Goal: Contribute content: Add original content to the website for others to see

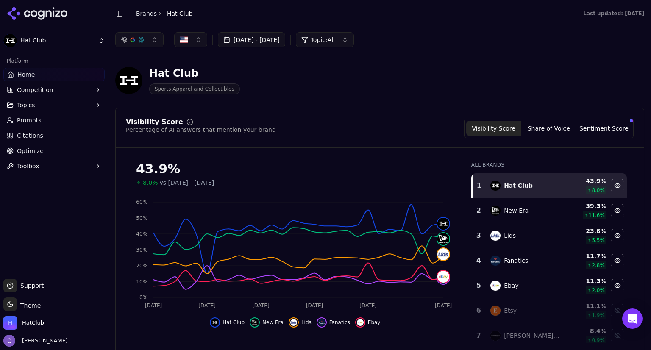
click at [36, 121] on span "Prompts" at bounding box center [29, 120] width 25 height 8
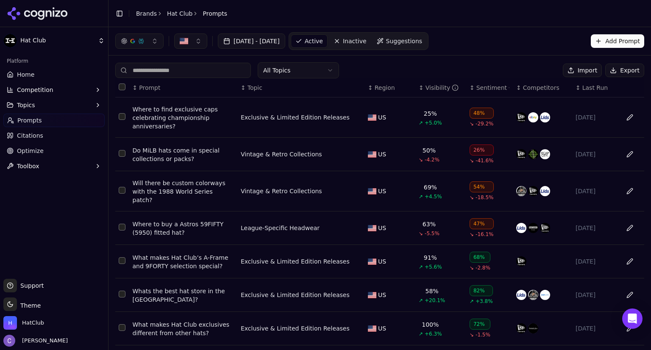
click at [419, 91] on div "↕ Visibility" at bounding box center [441, 88] width 44 height 8
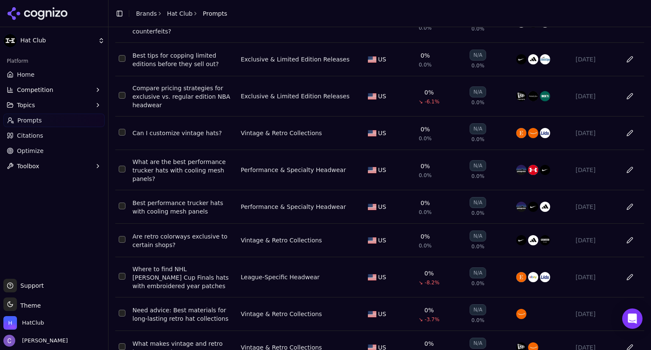
scroll to position [136, 0]
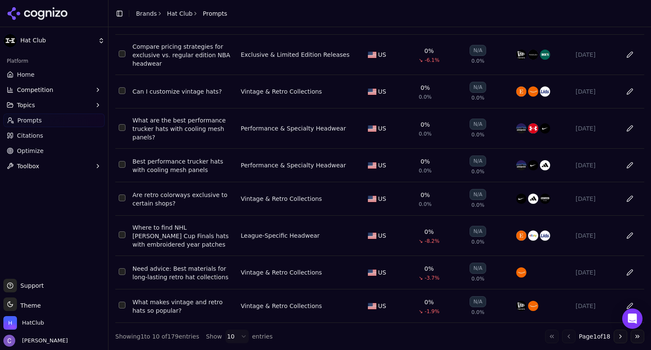
click at [614, 335] on button "Go to next page" at bounding box center [621, 337] width 14 height 14
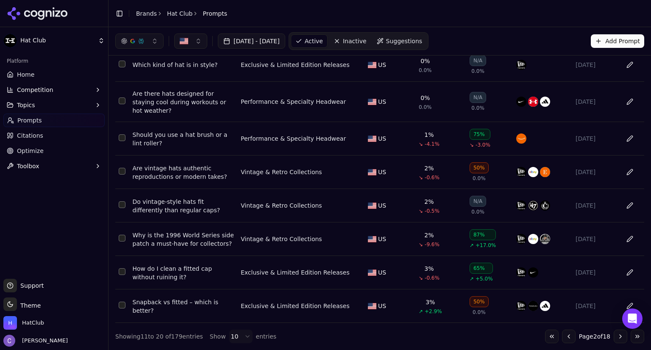
click at [401, 256] on td "US" at bounding box center [390, 272] width 51 height 33
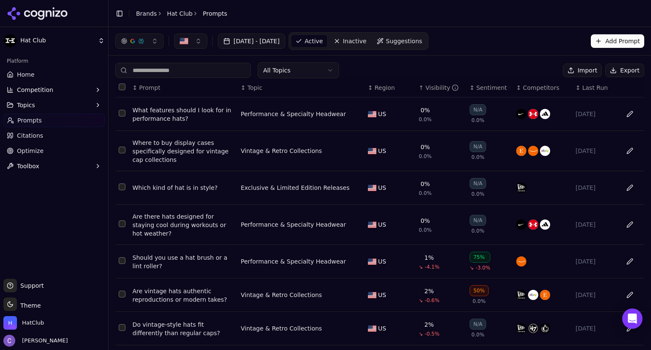
scroll to position [0, 0]
click at [190, 68] on input at bounding box center [183, 70] width 136 height 15
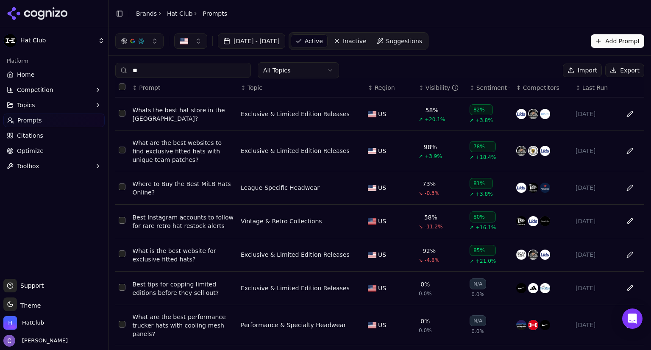
type input "*"
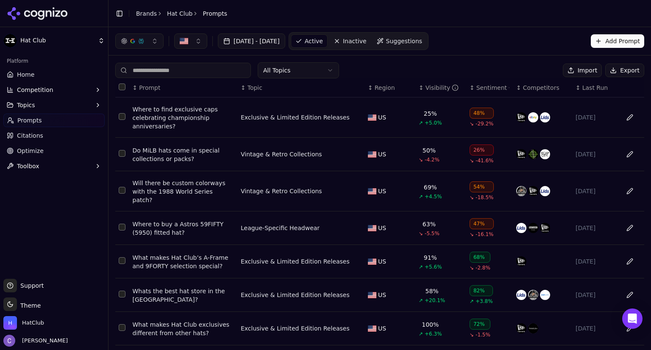
click at [602, 40] on button "Add Prompt" at bounding box center [617, 41] width 53 height 14
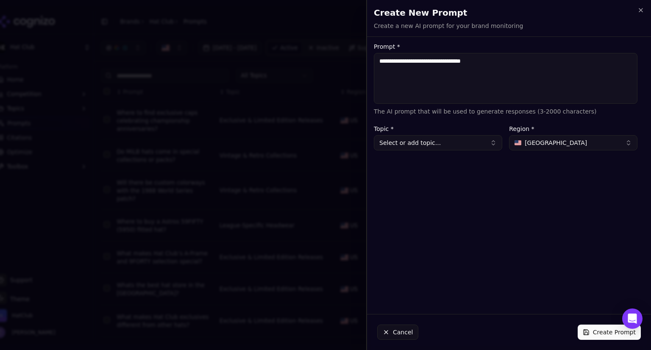
type textarea "**********"
click at [455, 146] on button "Select or add topic..." at bounding box center [438, 142] width 128 height 15
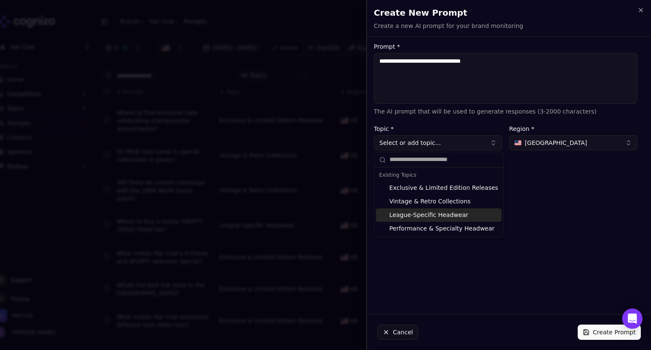
click at [439, 214] on div "League-Specific Headwear" at bounding box center [439, 215] width 126 height 14
type input "**********"
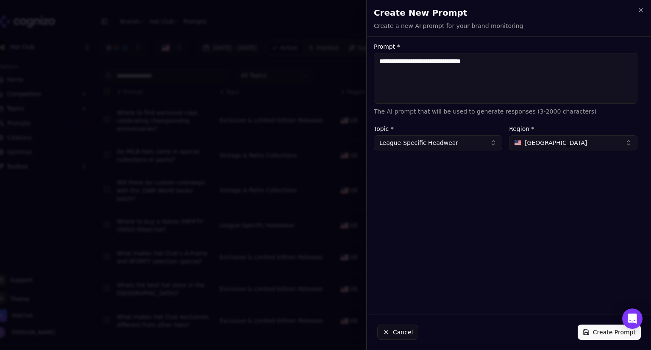
click at [605, 333] on button "Create Prompt" at bounding box center [609, 332] width 63 height 15
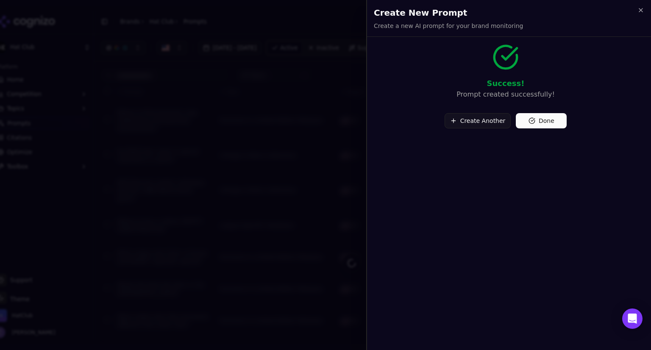
click at [552, 120] on button "Done" at bounding box center [541, 120] width 51 height 15
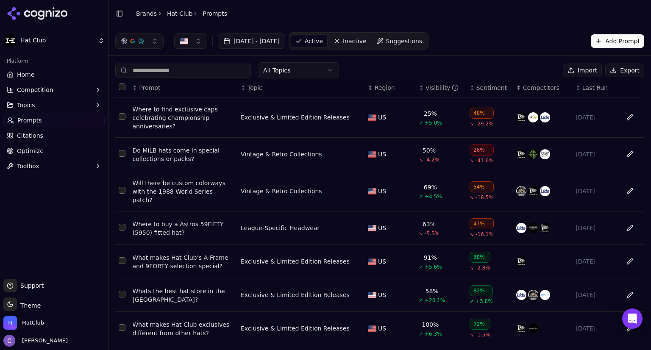
click at [596, 45] on button "Add Prompt" at bounding box center [617, 41] width 53 height 14
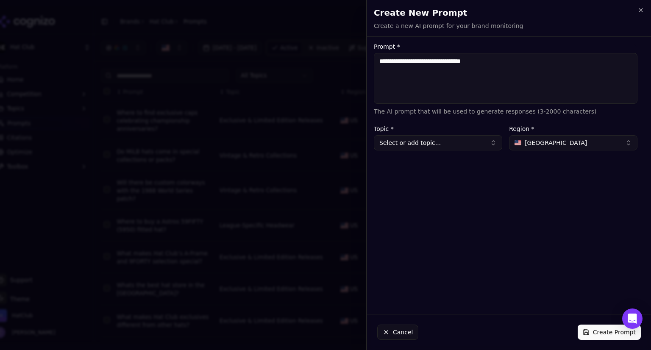
type textarea "**********"
click at [426, 139] on button "Select or add topic..." at bounding box center [438, 142] width 128 height 15
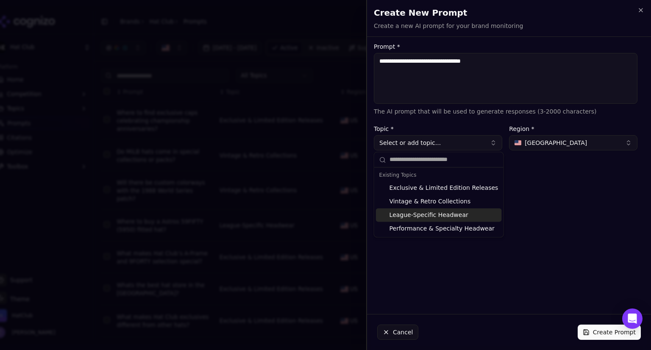
click at [429, 214] on div "League-Specific Headwear" at bounding box center [439, 215] width 126 height 14
type input "**********"
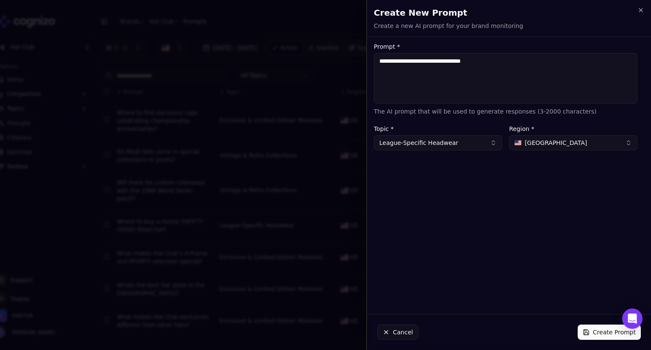
click at [596, 331] on button "Create Prompt" at bounding box center [609, 332] width 63 height 15
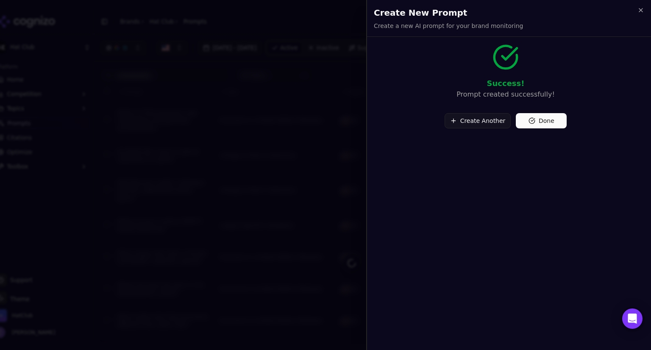
click at [554, 126] on button "Done" at bounding box center [541, 120] width 51 height 15
